Goal: Use online tool/utility: Utilize a website feature to perform a specific function

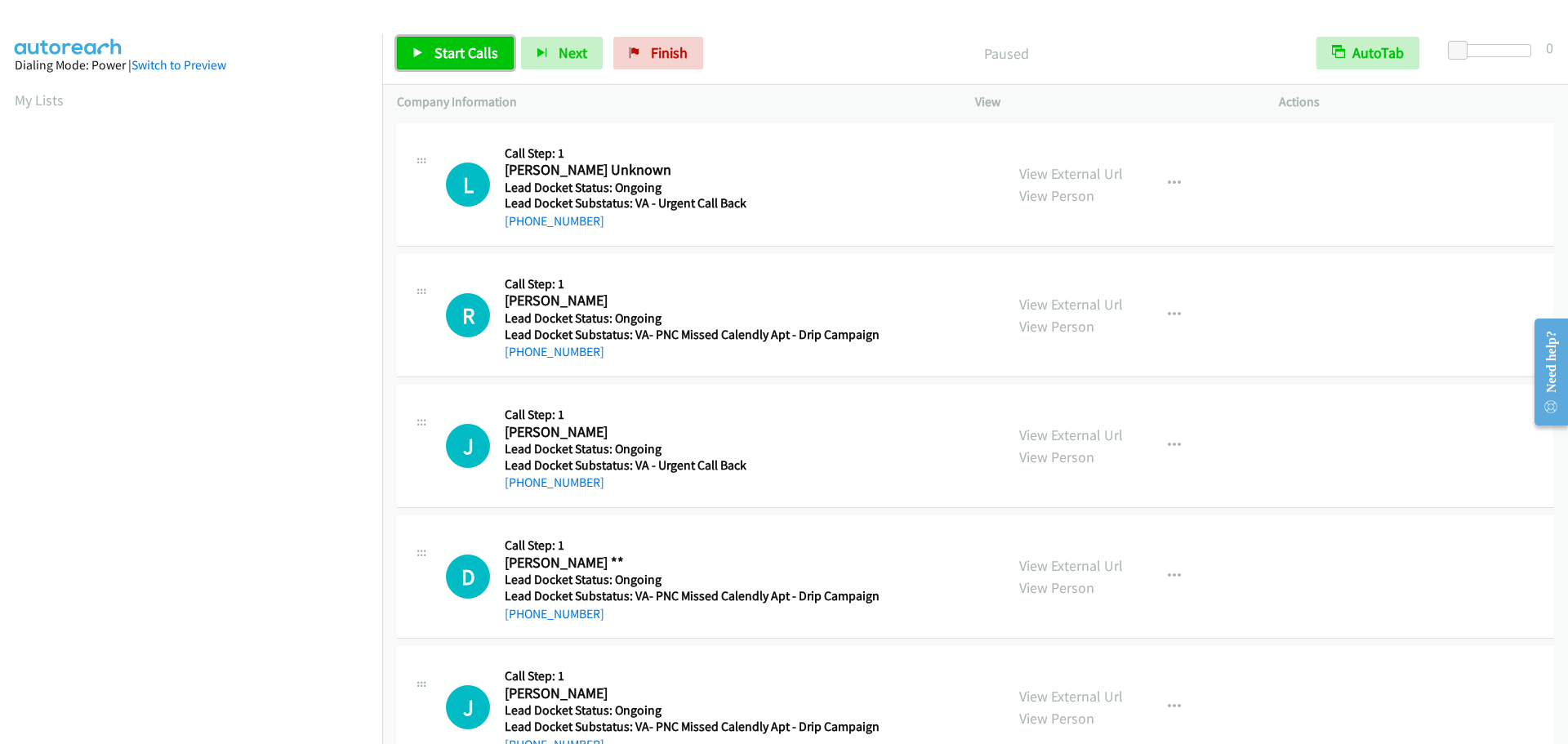
click at [460, 67] on link "Start Calls" at bounding box center [455, 52] width 117 height 33
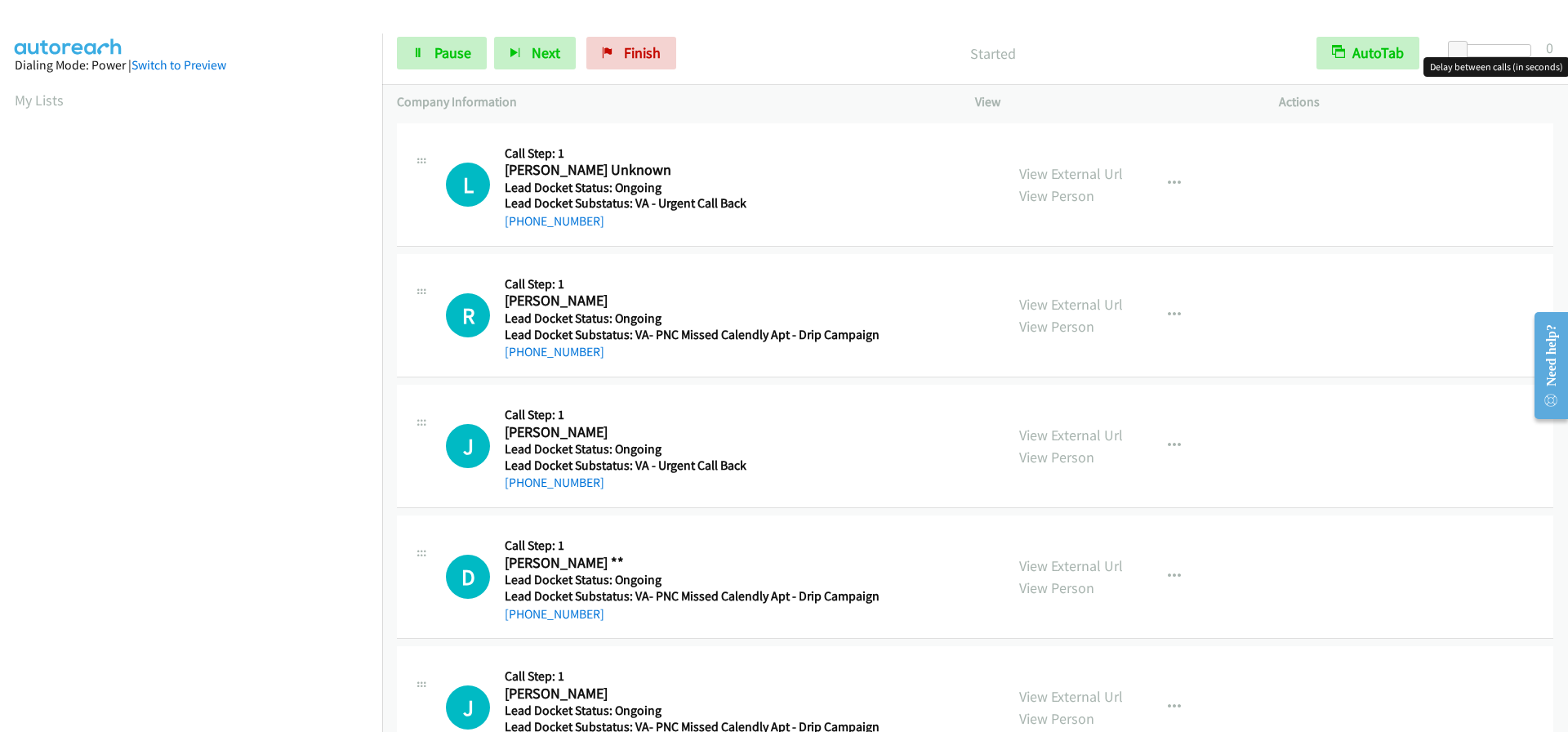
click at [1498, 56] on div at bounding box center [1493, 50] width 76 height 13
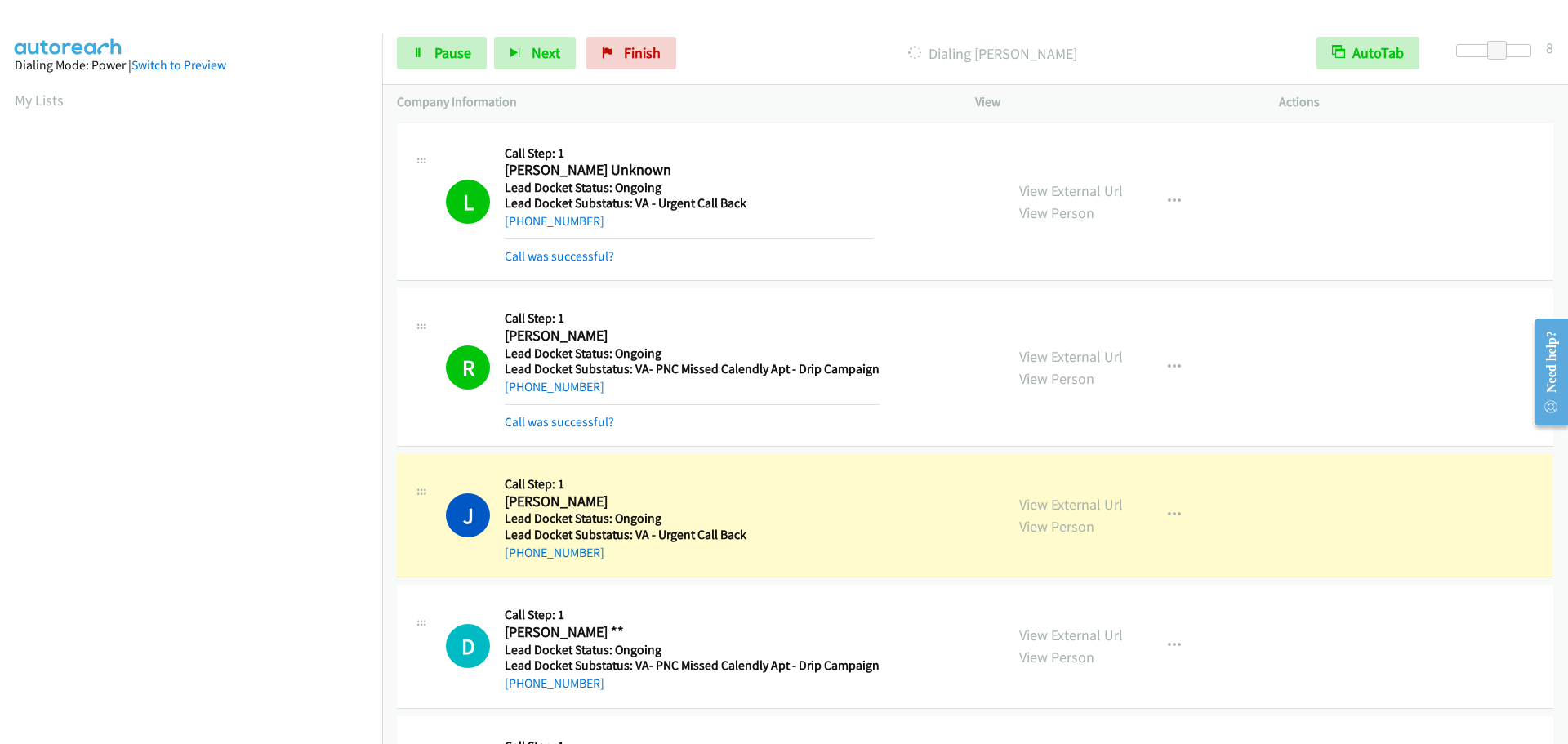
scroll to position [172, 0]
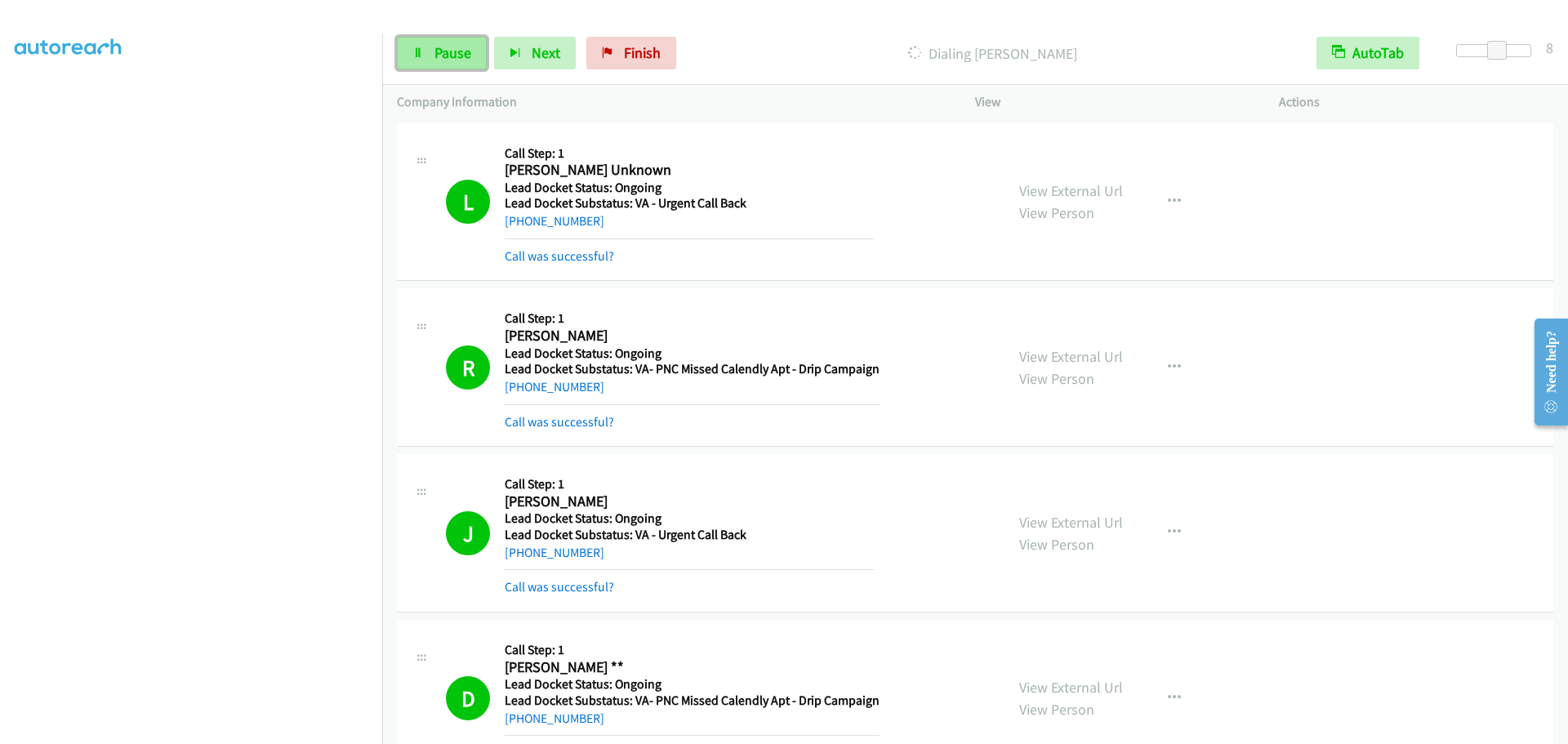
click at [430, 61] on link "Pause" at bounding box center [442, 52] width 90 height 33
click at [433, 59] on link "Start Calls" at bounding box center [455, 52] width 117 height 33
click at [450, 54] on span "Pause" at bounding box center [452, 52] width 36 height 19
click at [452, 56] on span "Start Calls" at bounding box center [466, 52] width 63 height 19
click at [409, 51] on link "Pause" at bounding box center [442, 52] width 90 height 33
